Goal: Book appointment/travel/reservation

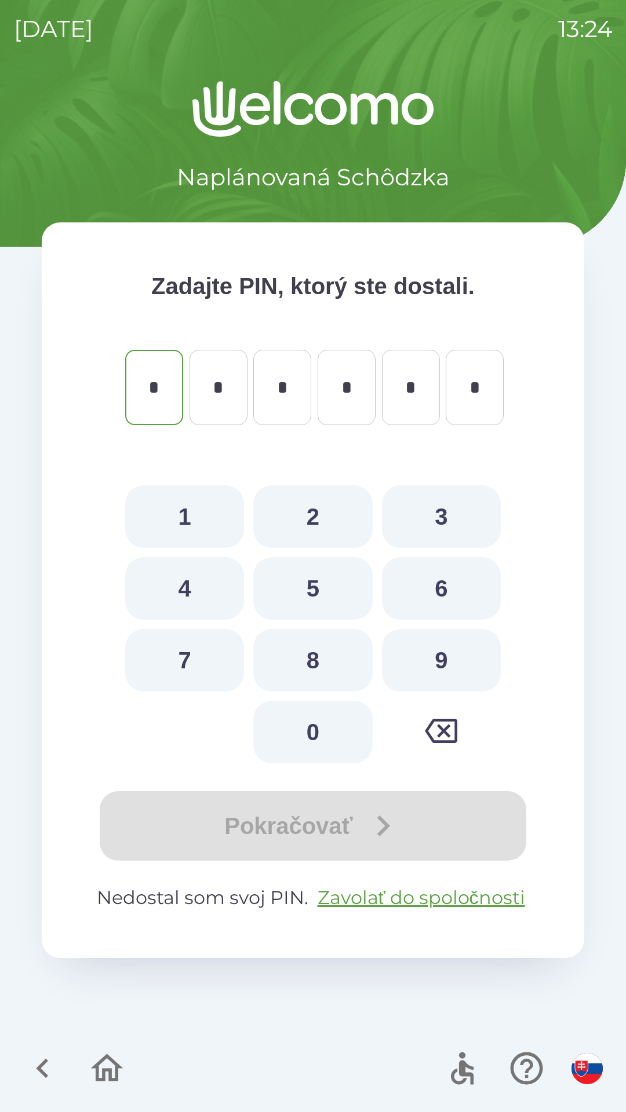
click at [331, 510] on button "2" at bounding box center [312, 516] width 119 height 63
type input "*"
click at [448, 511] on button "3" at bounding box center [441, 516] width 119 height 63
type input "*"
click at [314, 529] on button "2" at bounding box center [312, 516] width 119 height 63
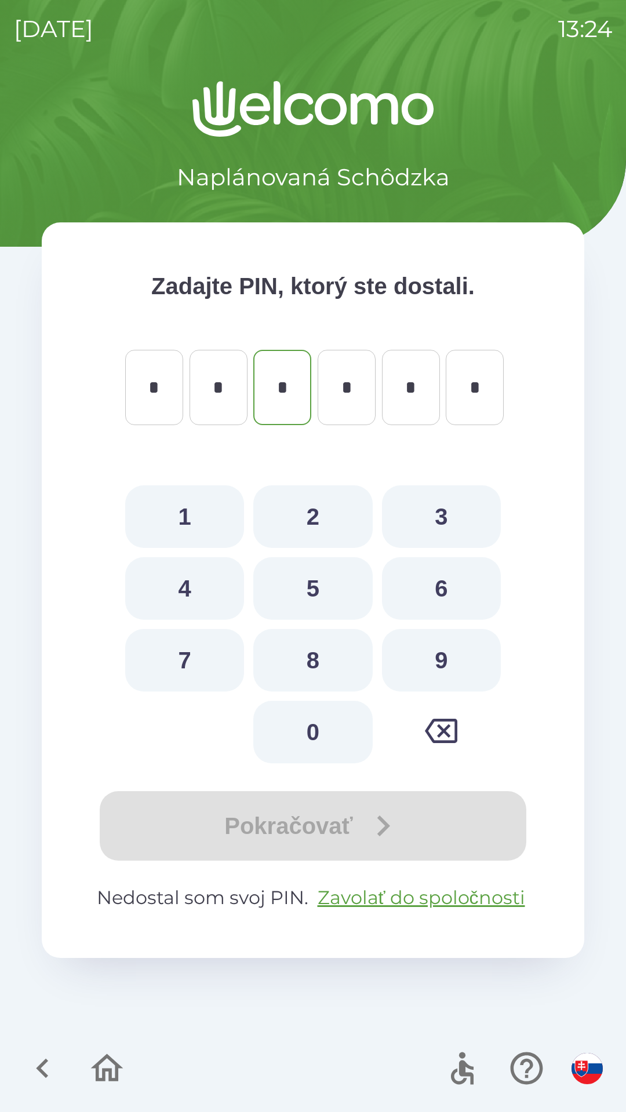
type input "*"
click at [183, 522] on button "1" at bounding box center [184, 516] width 119 height 63
type input "*"
click at [315, 590] on button "5" at bounding box center [312, 588] width 119 height 63
type input "*"
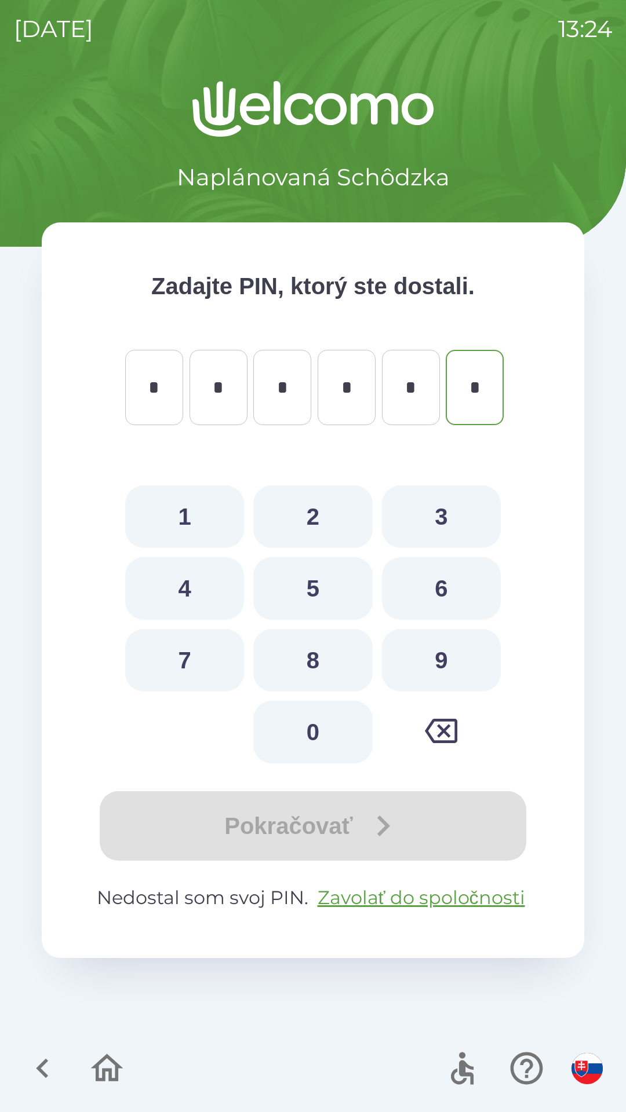
click at [434, 664] on button "9" at bounding box center [441, 660] width 119 height 63
type input "*"
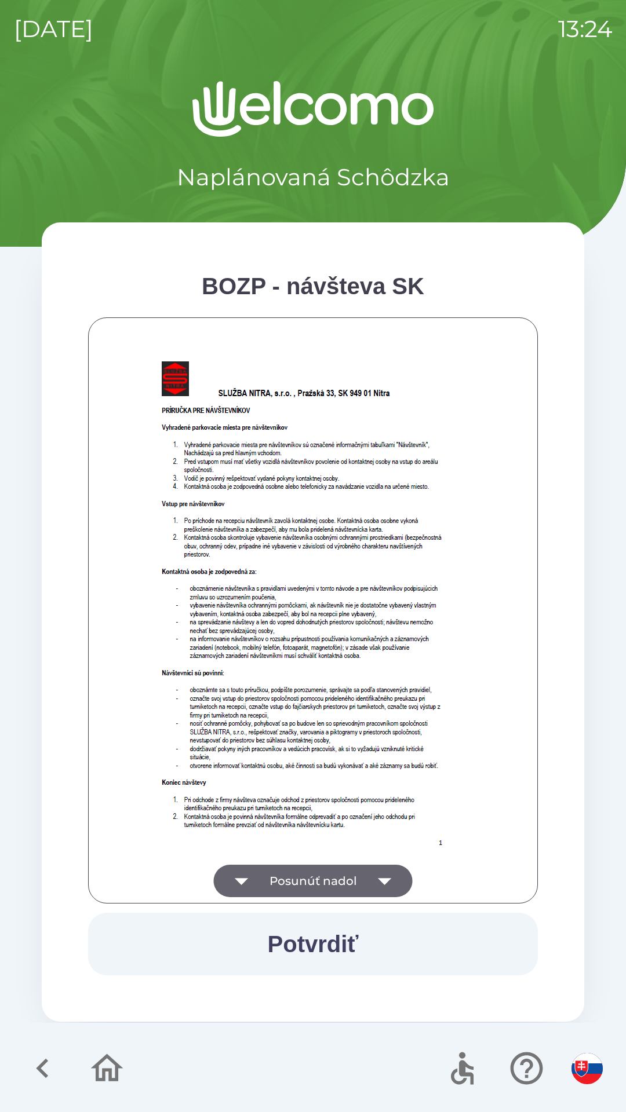
click at [341, 925] on button "Potvrdiť" at bounding box center [312, 944] width 449 height 63
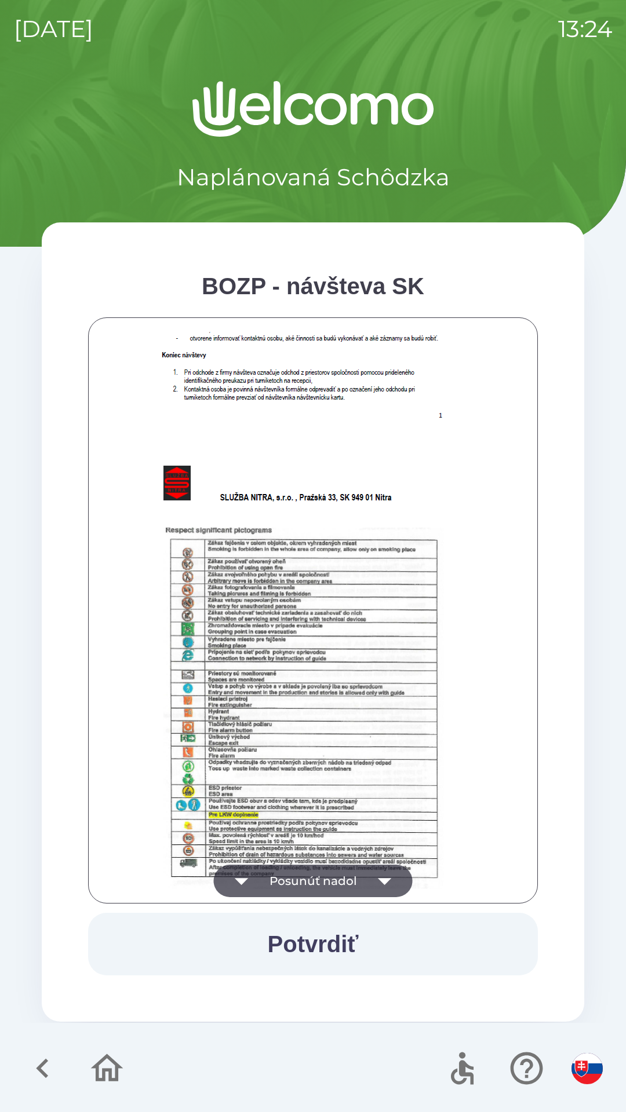
scroll to position [468, 0]
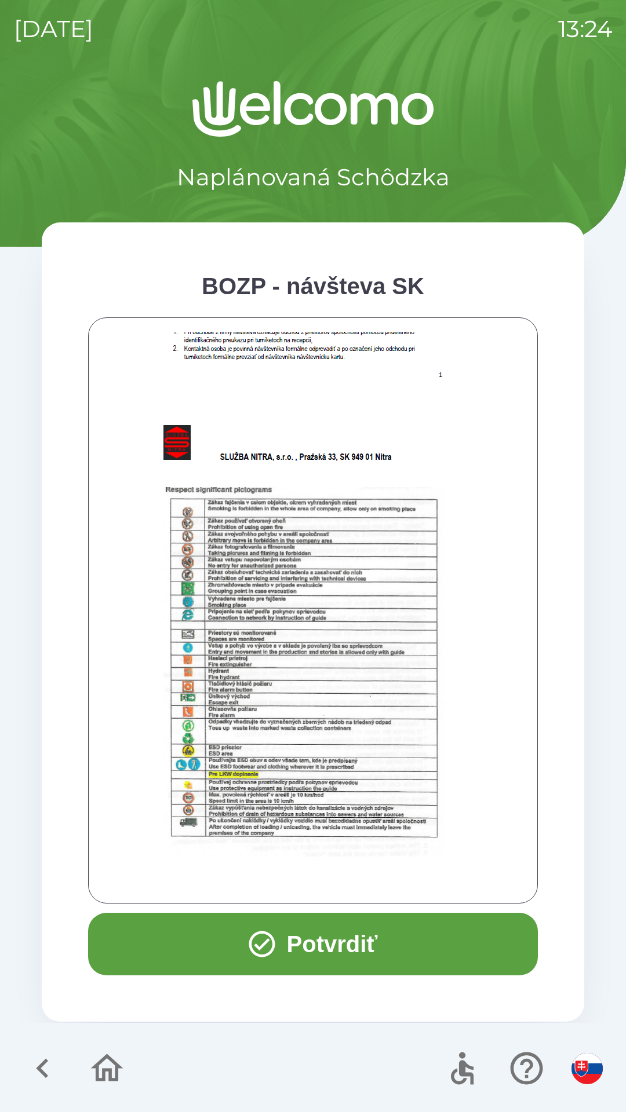
click at [339, 945] on button "Potvrdiť" at bounding box center [312, 944] width 449 height 63
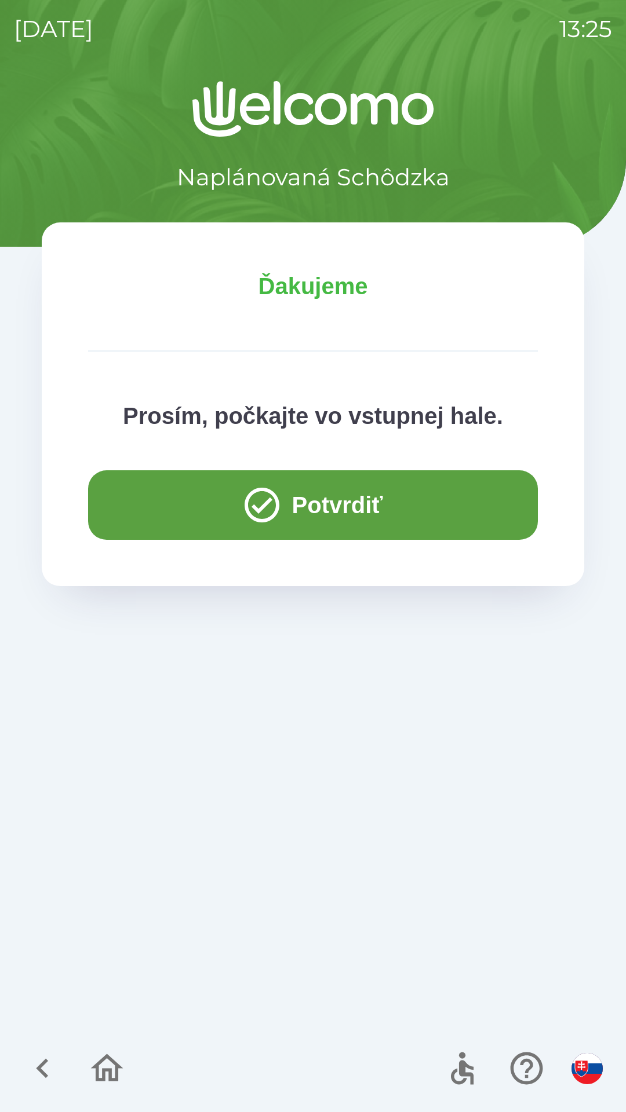
click at [325, 503] on button "Potvrdiť" at bounding box center [312, 505] width 449 height 70
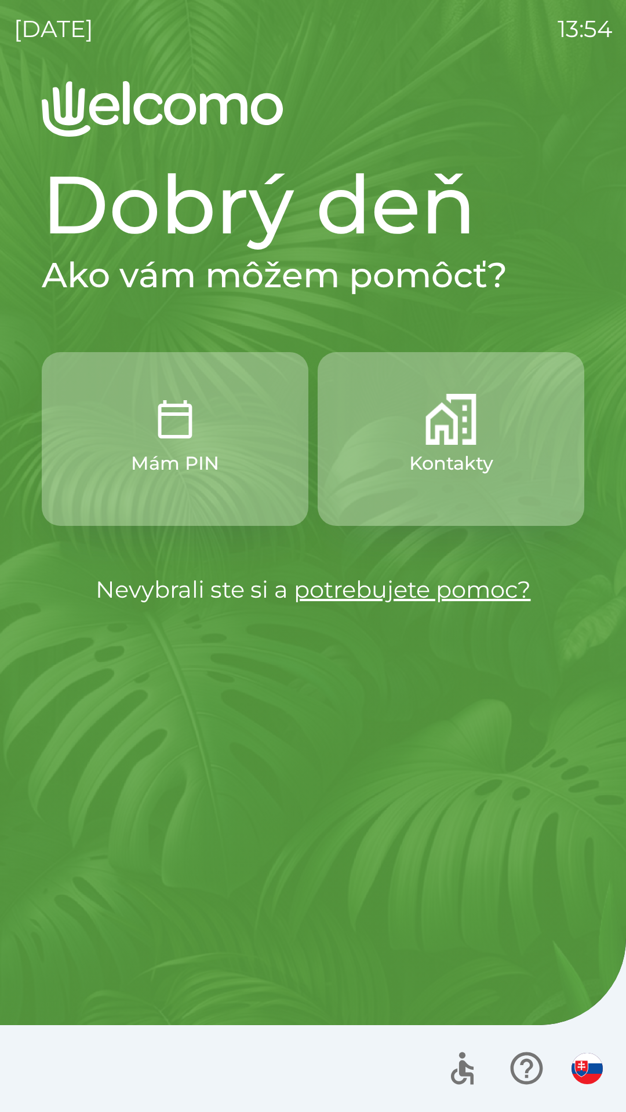
click at [466, 452] on p "Kontakty" at bounding box center [451, 463] width 84 height 28
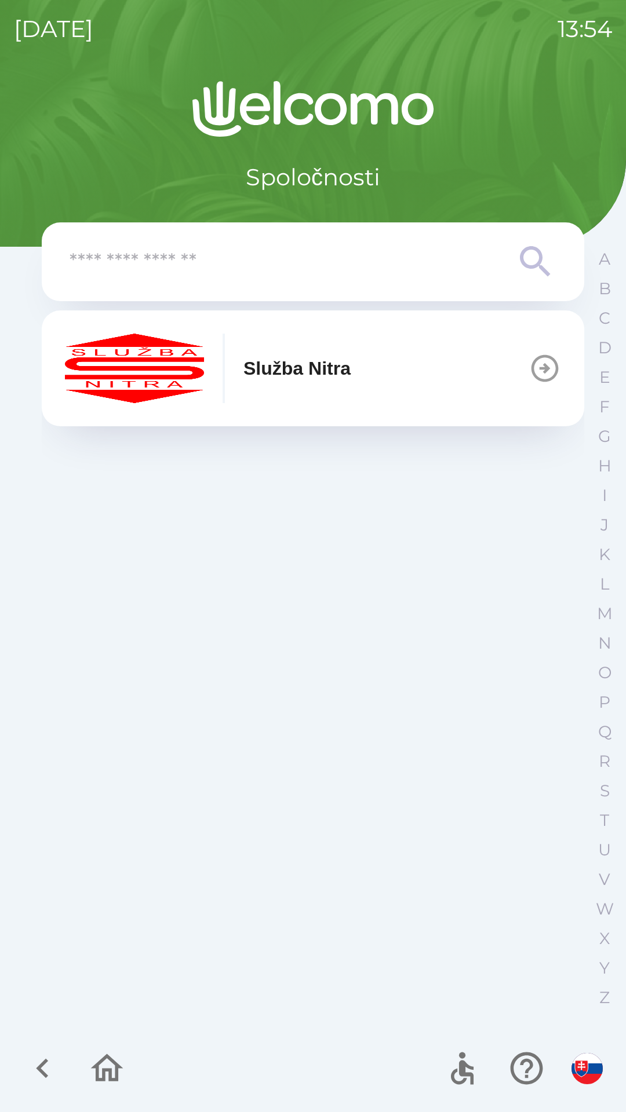
click at [412, 365] on button "Služba Nitra" at bounding box center [313, 368] width 542 height 116
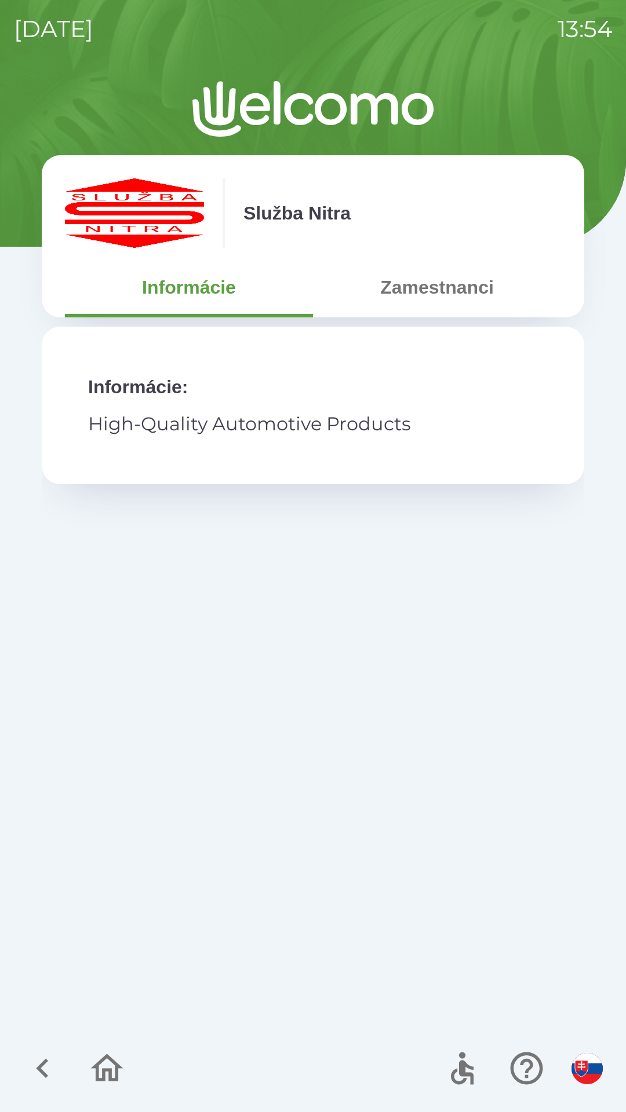
click at [437, 298] on button "Zamestnanci" at bounding box center [437, 287] width 248 height 42
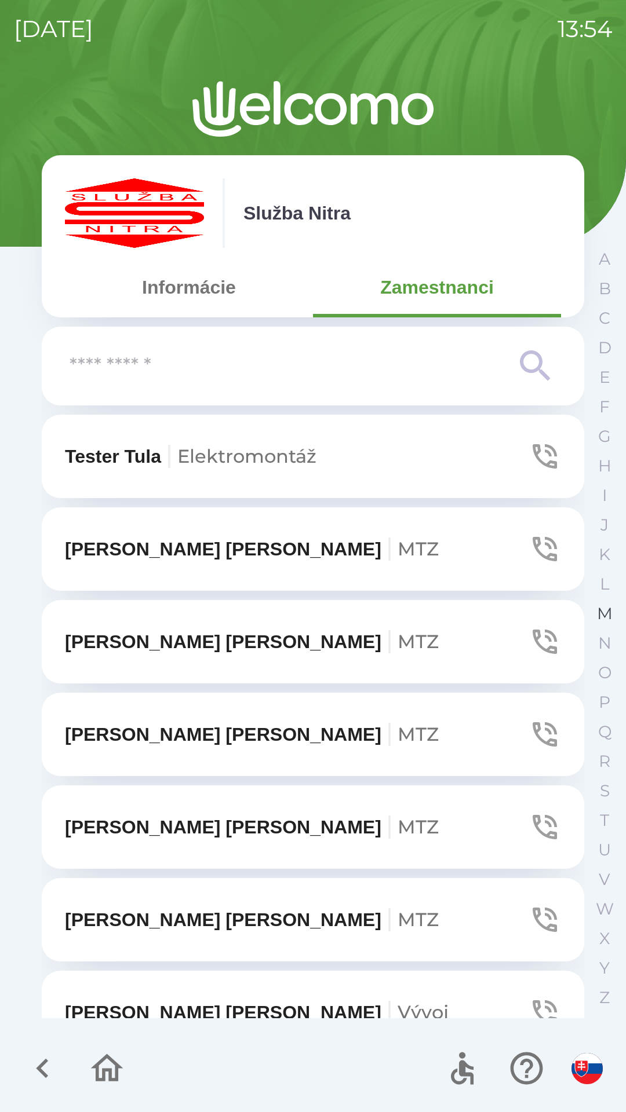
click at [606, 612] on p "M" at bounding box center [605, 614] width 16 height 20
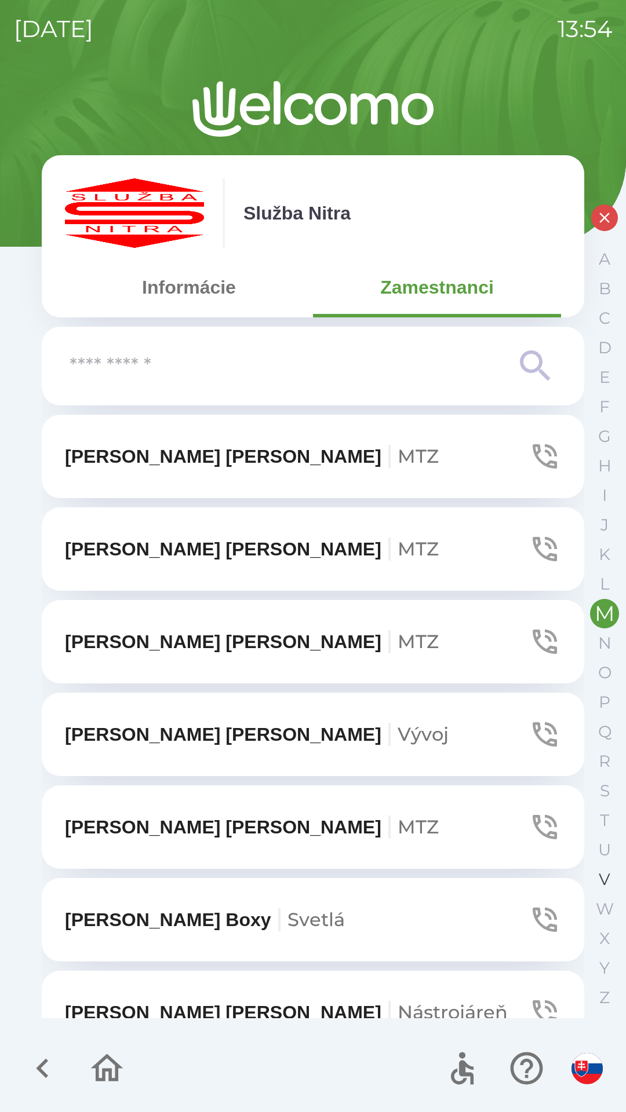
click at [598, 882] on p "V" at bounding box center [604, 879] width 12 height 20
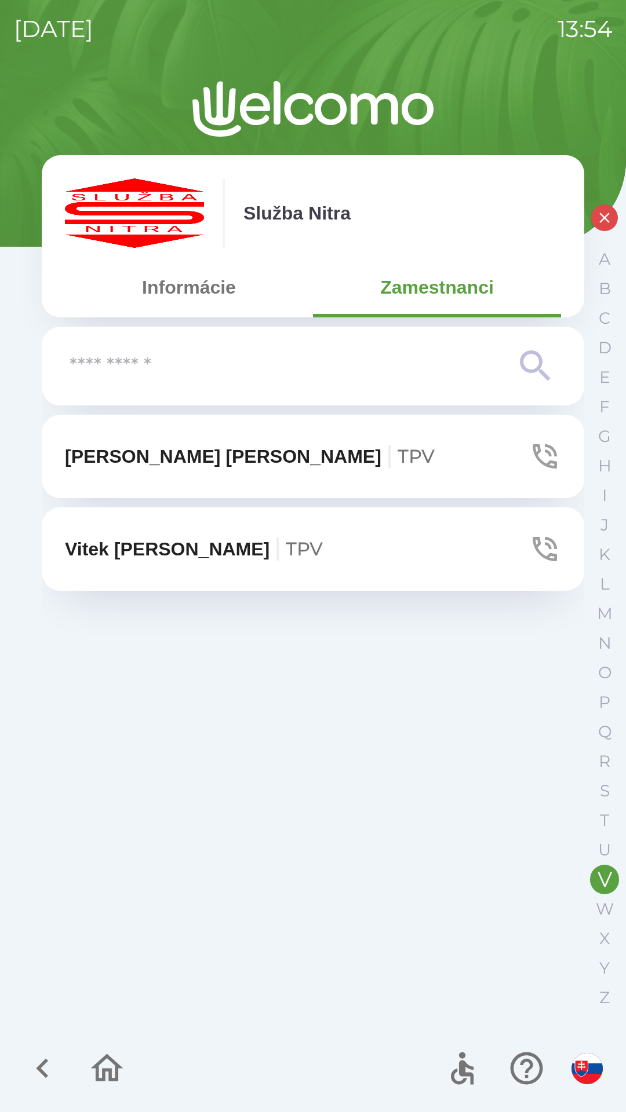
click at [348, 546] on button "[PERSON_NAME] TPV" at bounding box center [313, 548] width 542 height 83
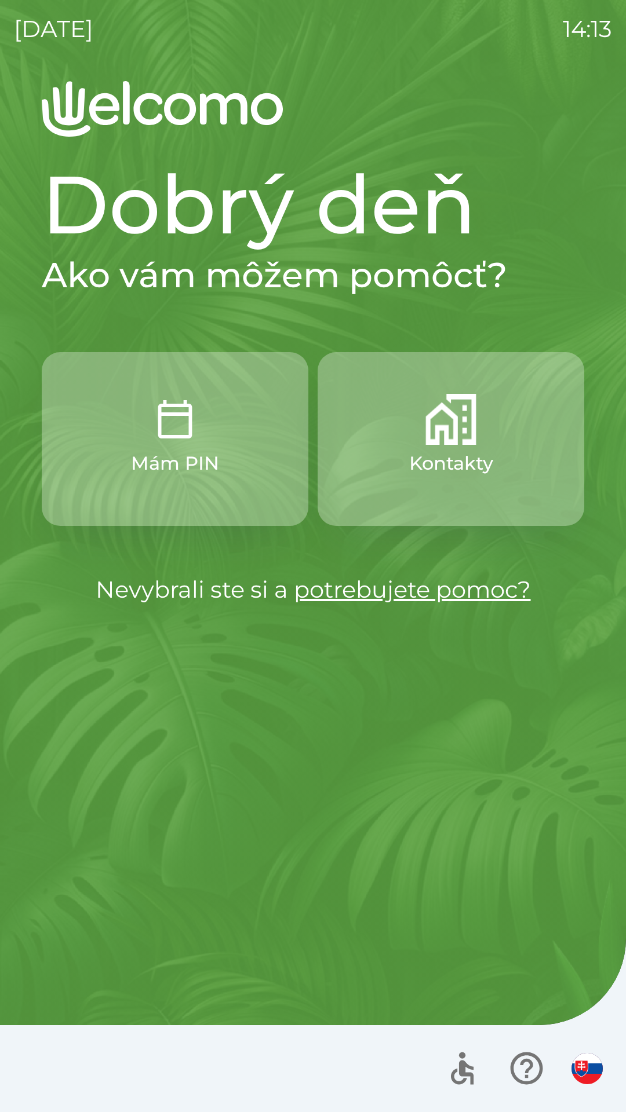
click at [483, 427] on button "Kontakty" at bounding box center [450, 439] width 266 height 174
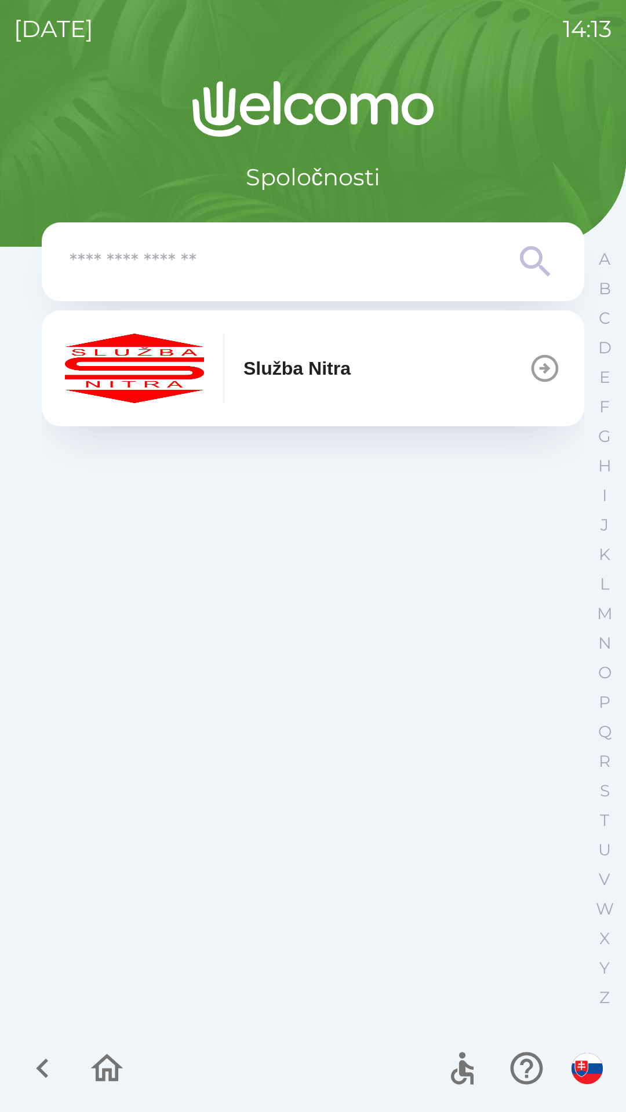
click at [539, 365] on icon "button" at bounding box center [544, 368] width 32 height 32
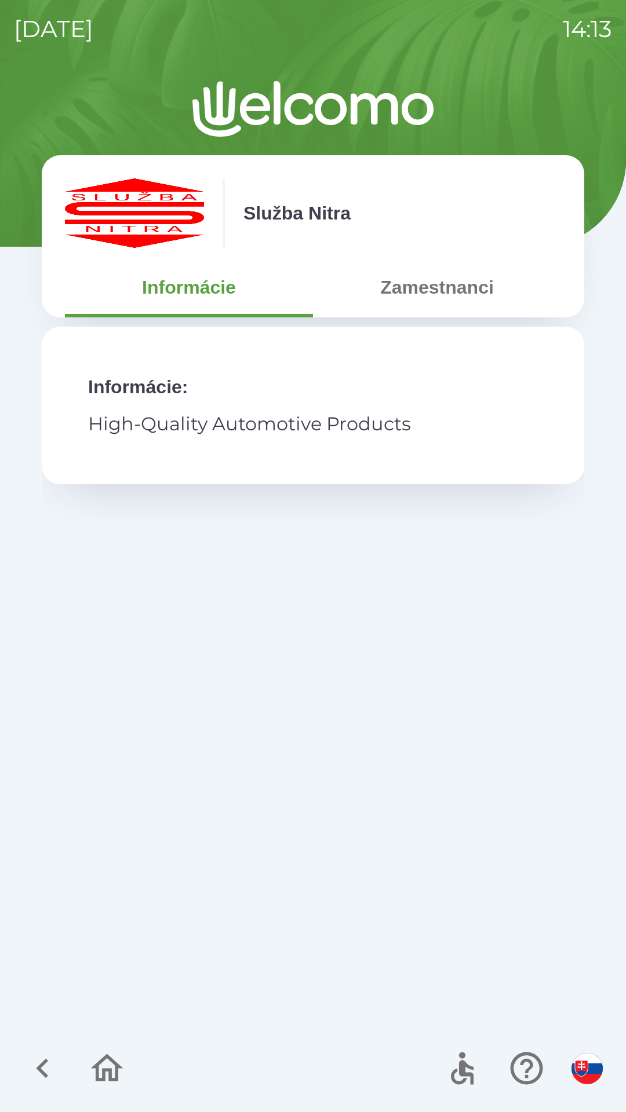
click at [466, 291] on button "Zamestnanci" at bounding box center [437, 287] width 248 height 42
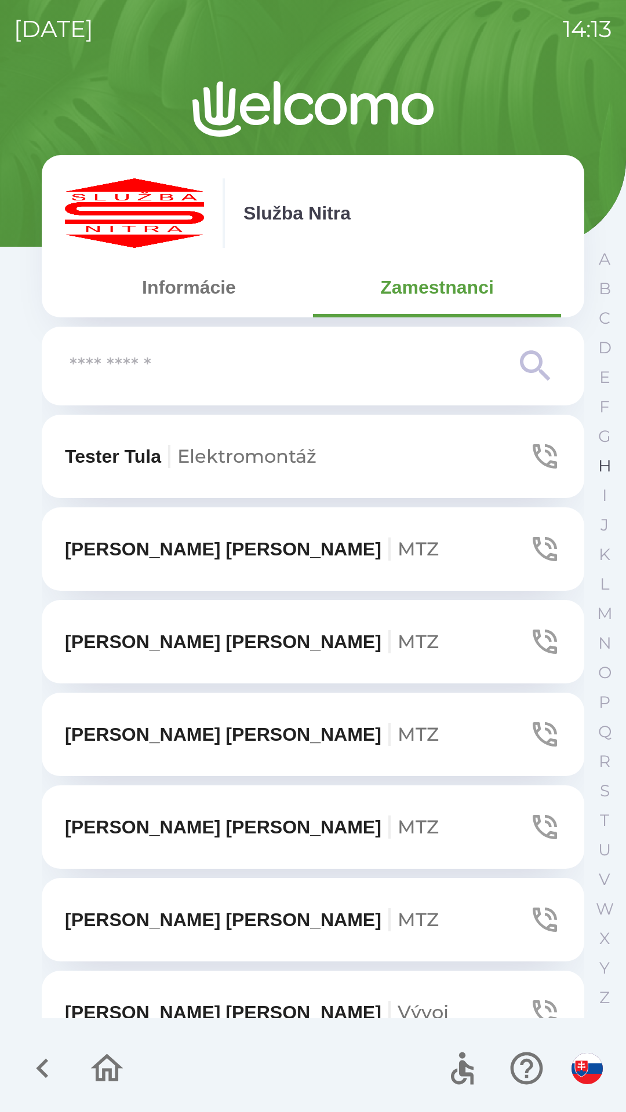
click at [609, 469] on p "H" at bounding box center [604, 466] width 13 height 20
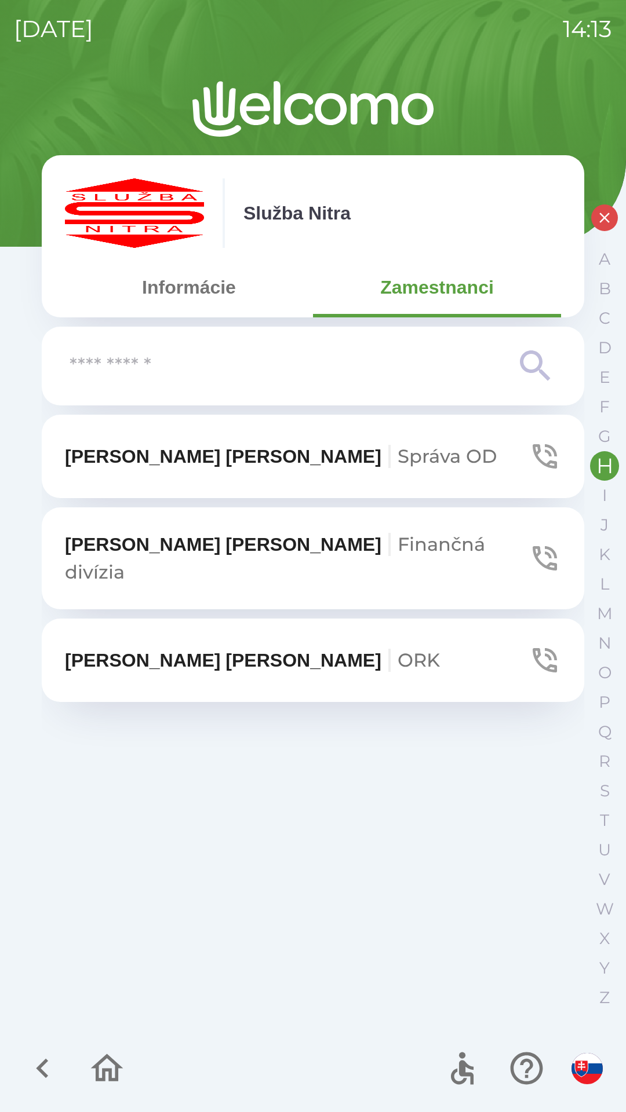
click at [397, 457] on span "Správa OD" at bounding box center [446, 456] width 99 height 23
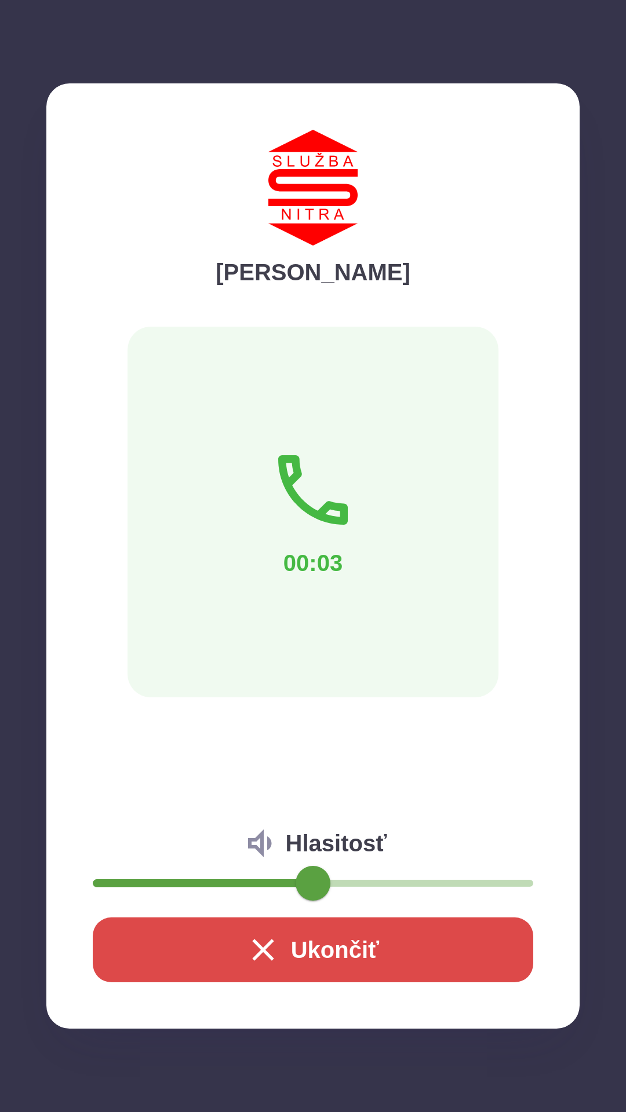
click at [348, 937] on button "Ukončiť" at bounding box center [313, 950] width 440 height 65
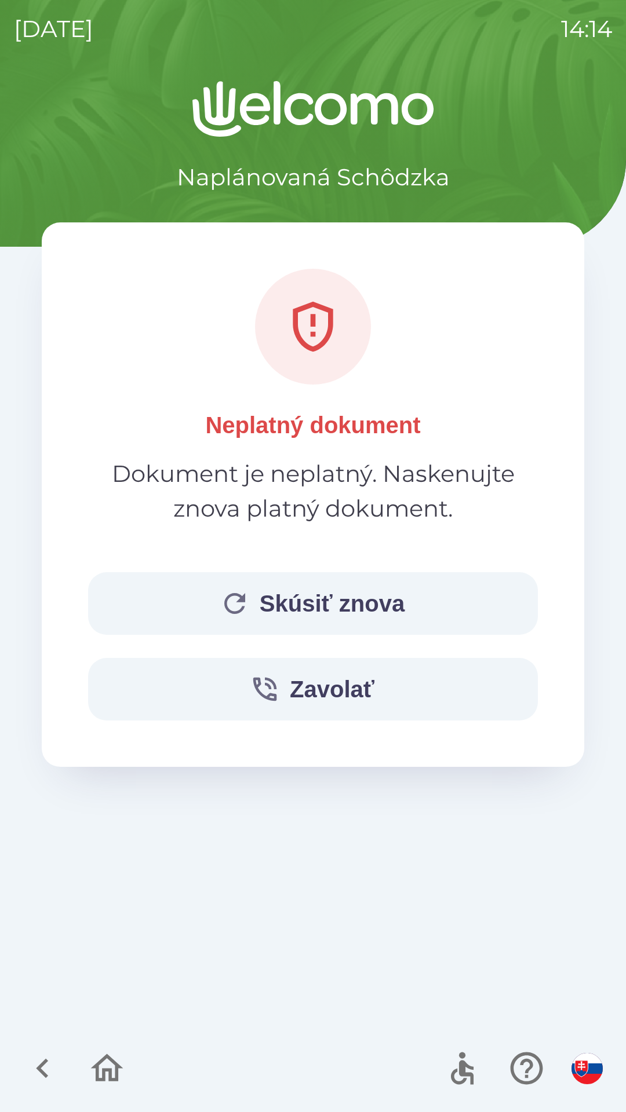
click at [325, 601] on button "Skúsiť znova" at bounding box center [312, 603] width 449 height 63
click at [348, 598] on button "Skúsiť znova" at bounding box center [312, 603] width 449 height 63
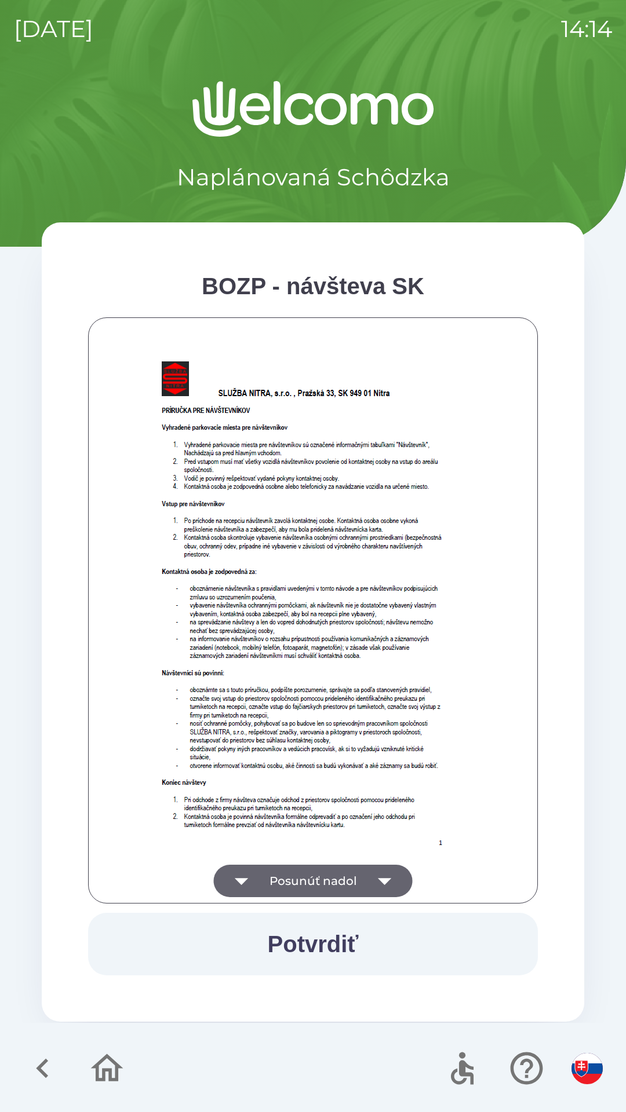
click at [348, 882] on button "Posunúť nadol" at bounding box center [313, 881] width 199 height 32
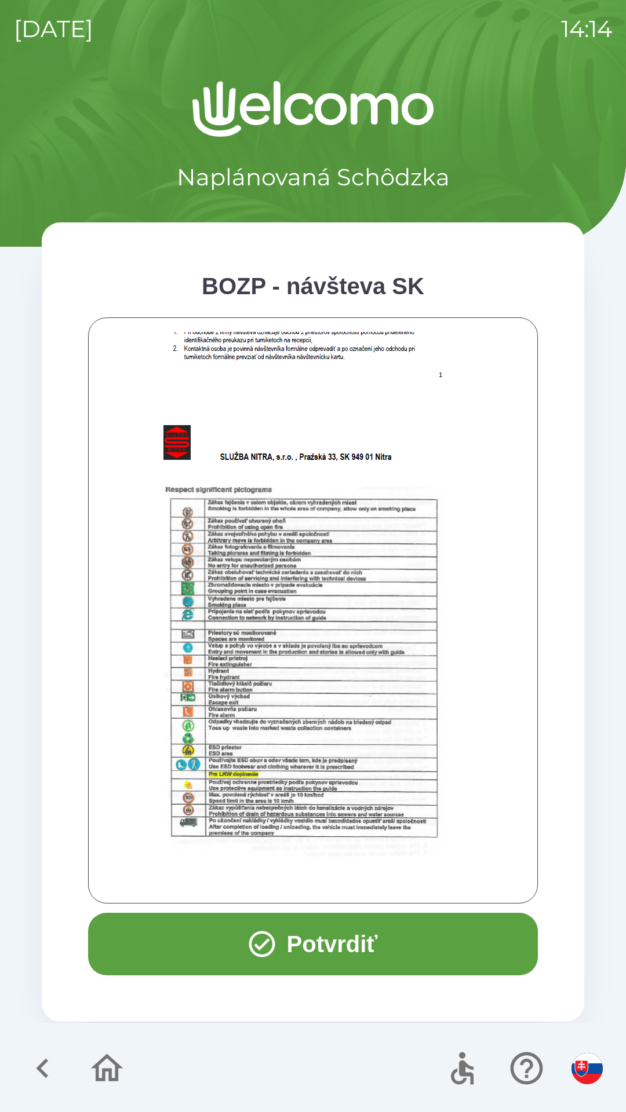
click at [324, 945] on button "Potvrdiť" at bounding box center [312, 944] width 449 height 63
